Goal: Task Accomplishment & Management: Manage account settings

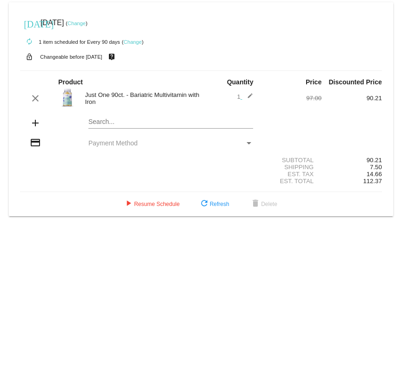
click at [35, 144] on mat-icon "credit_card" at bounding box center [35, 142] width 11 height 11
click at [250, 142] on div "Payment Method" at bounding box center [249, 143] width 5 height 2
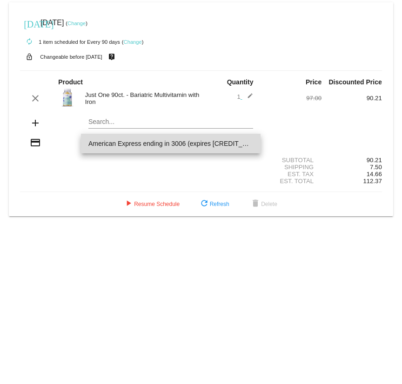
click at [195, 145] on span "American Express ending in 3006 (expires 05/30)" at bounding box center [170, 144] width 165 height 20
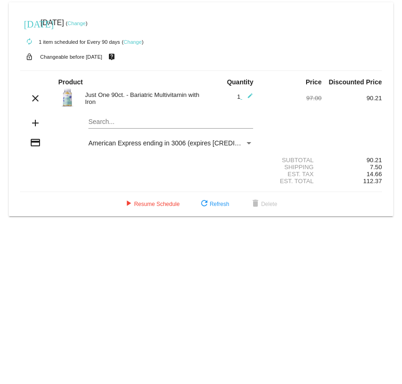
click at [86, 22] on link "Change" at bounding box center [77, 23] width 18 height 6
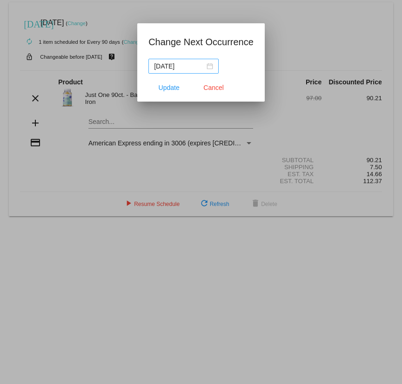
click at [205, 65] on div "2025-08-23" at bounding box center [183, 66] width 59 height 10
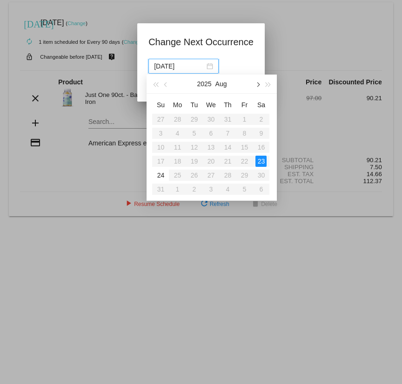
click at [258, 83] on span "button" at bounding box center [258, 84] width 5 height 5
click at [258, 84] on span "button" at bounding box center [258, 84] width 5 height 5
click at [229, 147] on div "16" at bounding box center [227, 147] width 11 height 11
type input "2025-10-16"
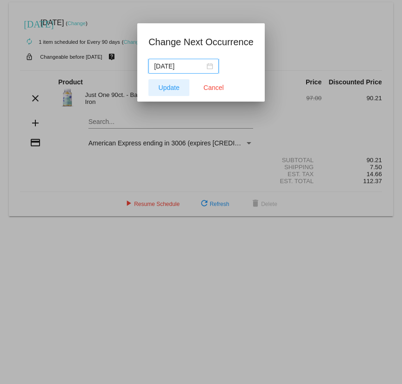
click at [168, 88] on span "Update" at bounding box center [169, 87] width 21 height 7
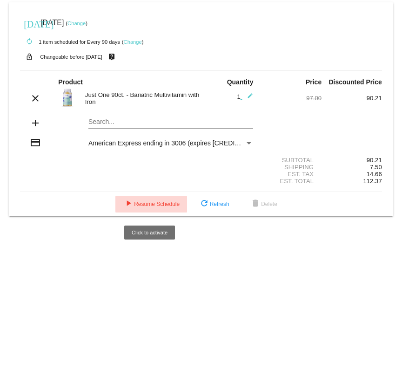
click at [155, 206] on span "play_arrow Resume Schedule" at bounding box center [151, 204] width 57 height 7
